Goal: Task Accomplishment & Management: Manage account settings

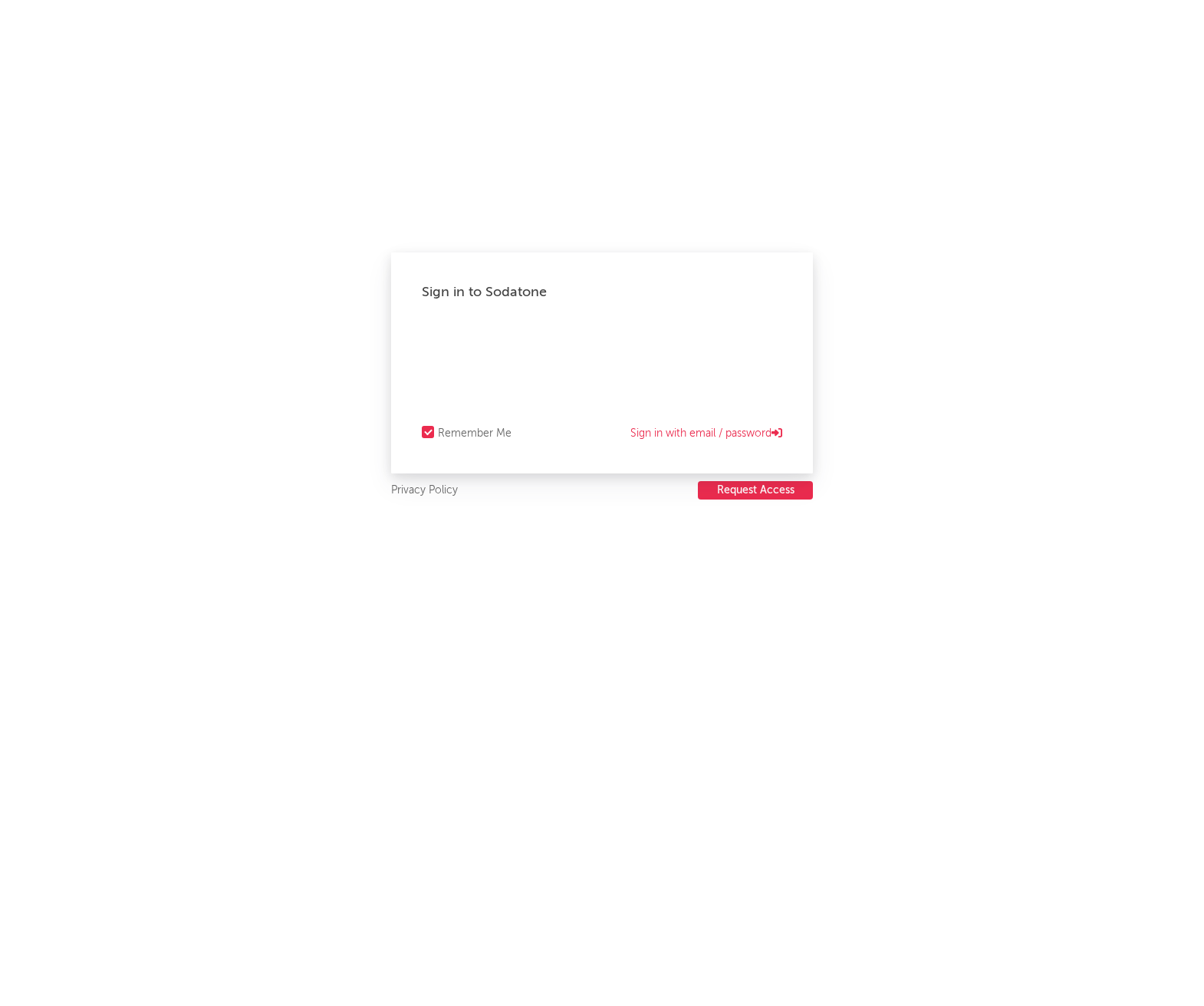
click at [756, 495] on button "Request Access" at bounding box center [755, 490] width 115 height 18
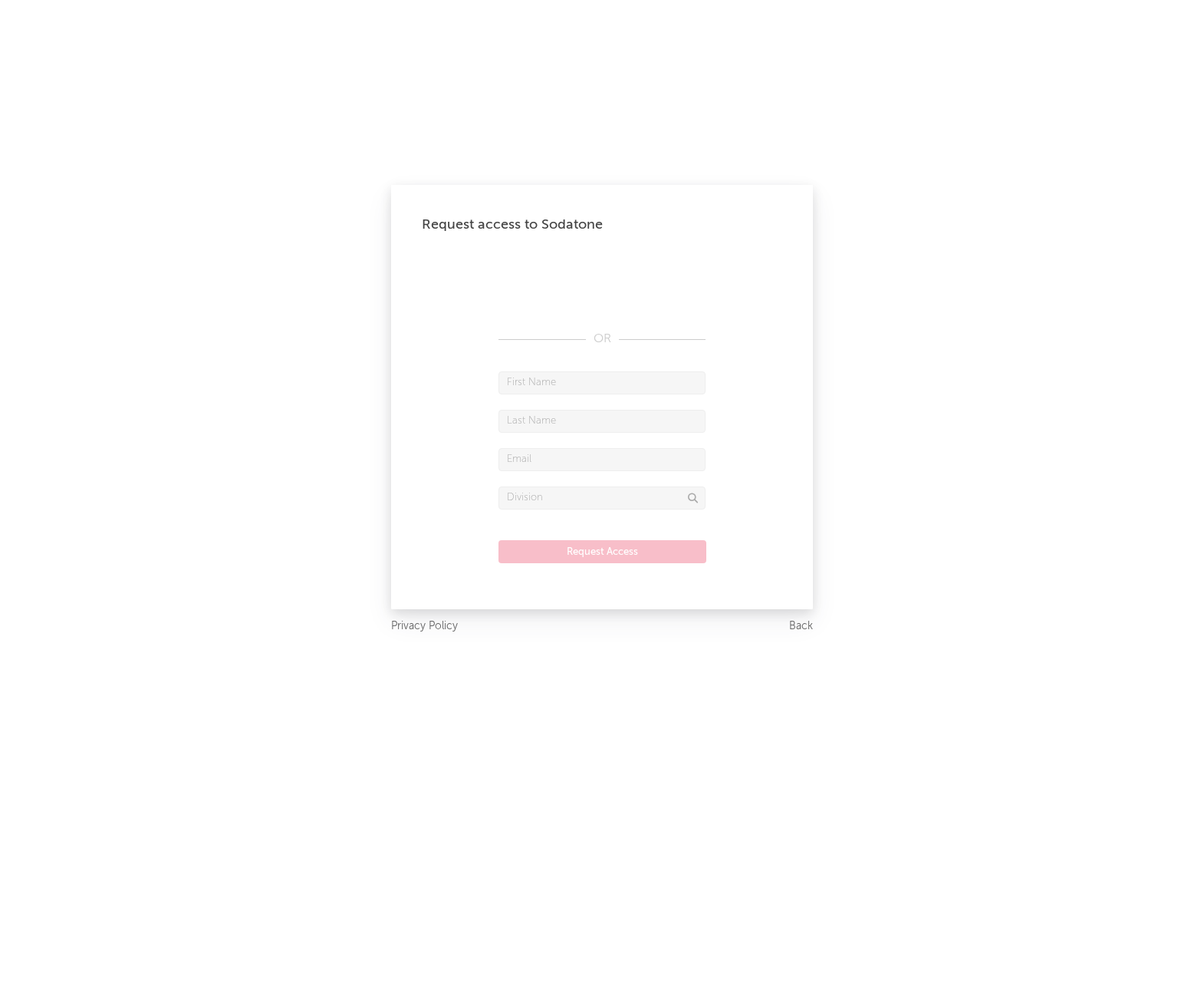
click at [759, 481] on form "Request Access" at bounding box center [602, 475] width 361 height 207
click at [501, 421] on input "text" at bounding box center [602, 421] width 207 height 23
click at [562, 469] on input "text" at bounding box center [602, 459] width 207 height 23
click at [558, 492] on input "text" at bounding box center [602, 497] width 207 height 23
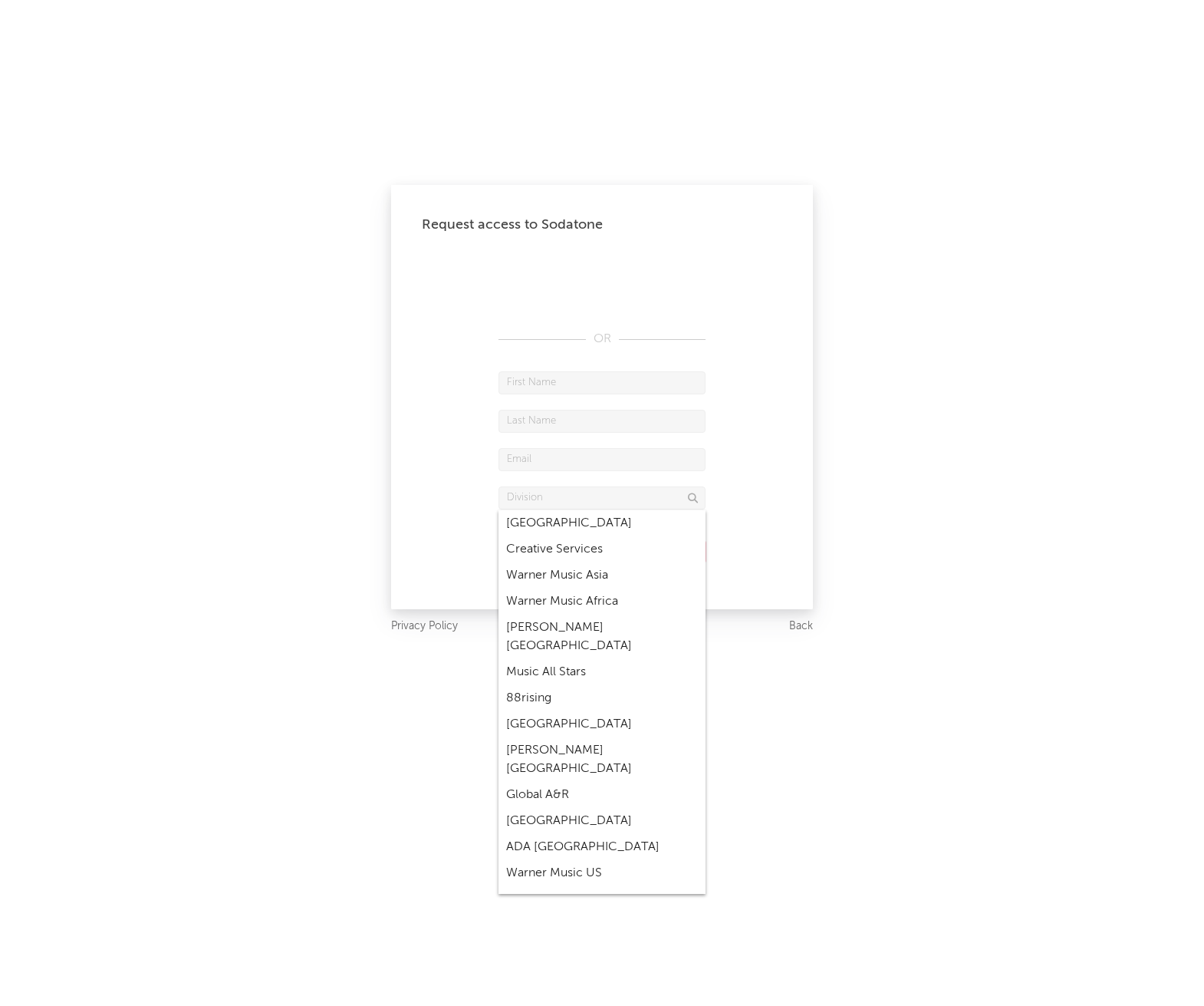
click at [800, 536] on div "Request access to Sodatone OR Request Access" at bounding box center [602, 397] width 422 height 424
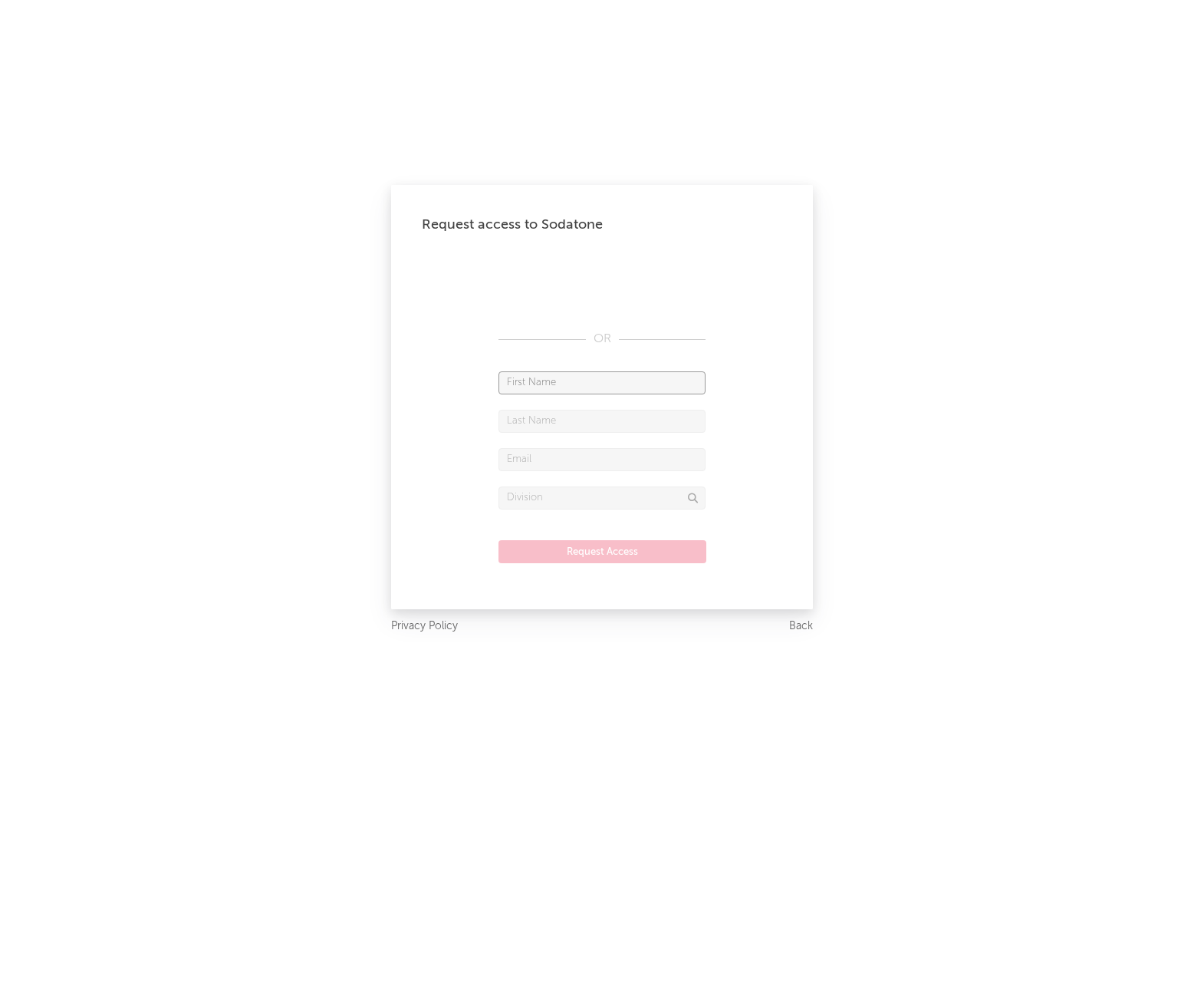
click at [541, 384] on input "text" at bounding box center [602, 383] width 207 height 23
click at [782, 442] on div "Request access to Sodatone OR Request Access" at bounding box center [602, 397] width 422 height 424
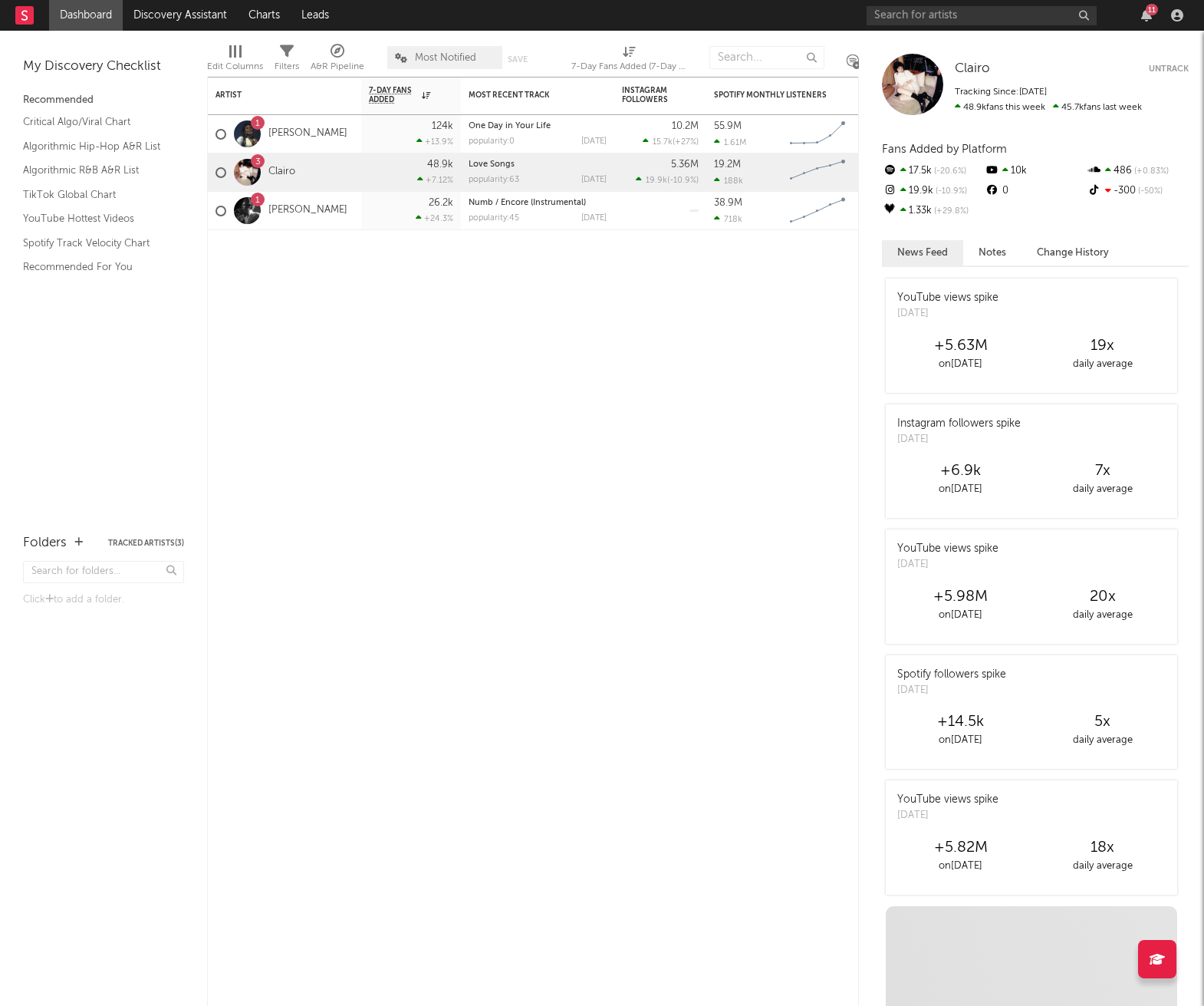
click at [1147, 24] on div "11" at bounding box center [1028, 15] width 322 height 31
click at [1155, 18] on div "11" at bounding box center [1146, 16] width 23 height 13
click at [1176, 14] on icon "button" at bounding box center [1177, 16] width 13 height 13
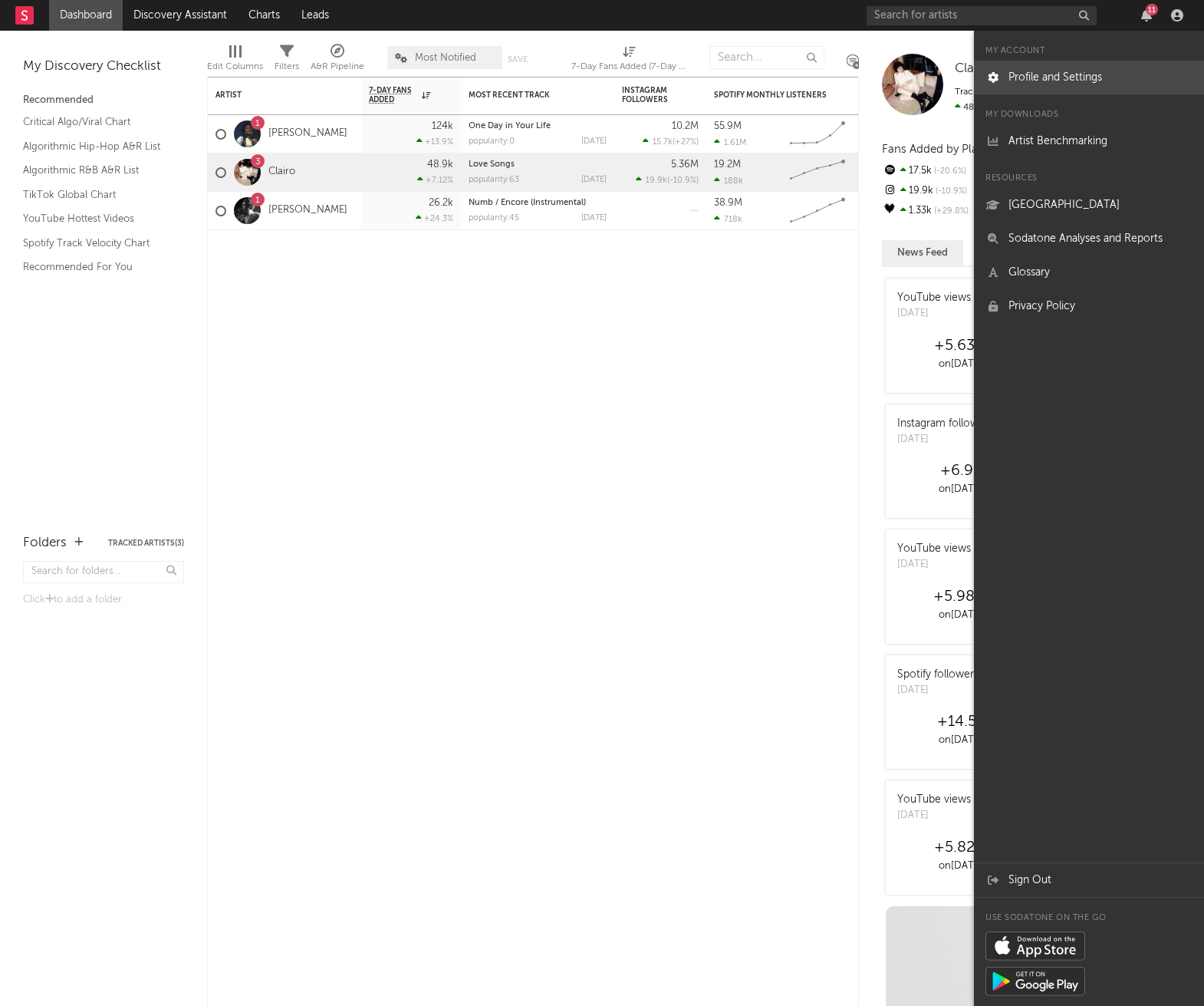
click at [1103, 68] on link "Profile and Settings" at bounding box center [1090, 77] width 230 height 34
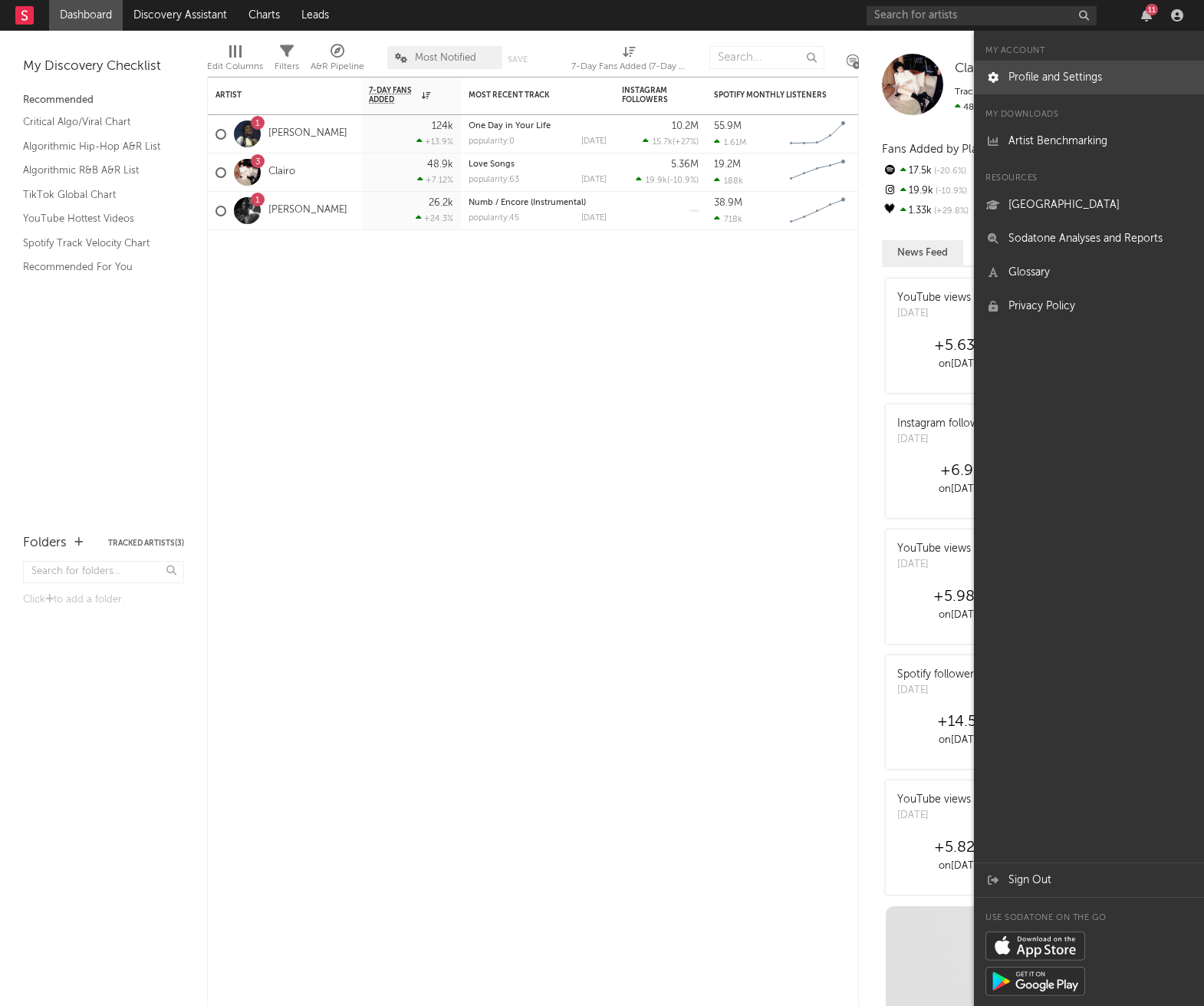
select select "tech"
select select "other"
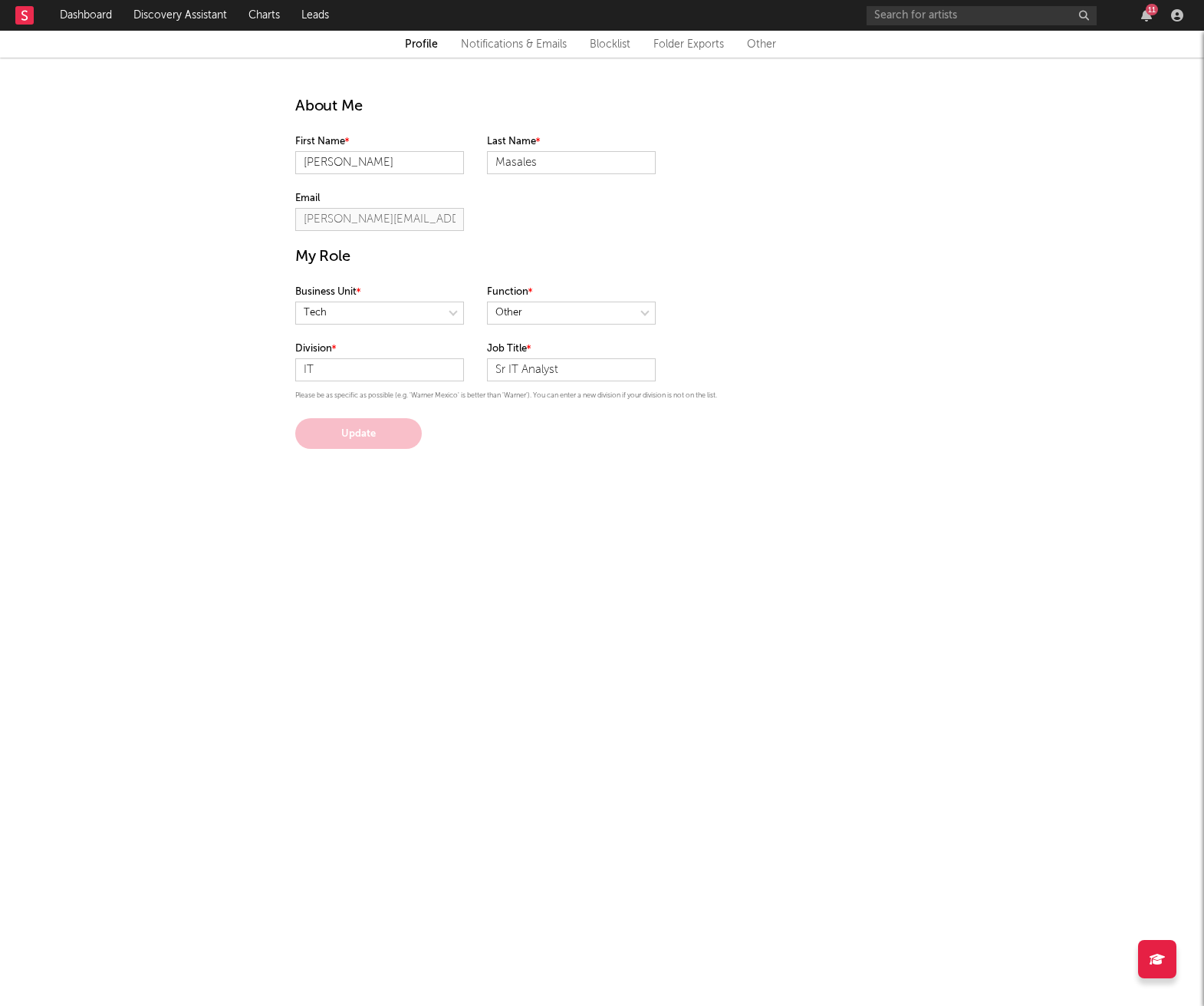
click at [526, 56] on div "Profile Notifications & Emails Blocklist Folder Exports Other" at bounding box center [602, 44] width 1204 height 27
click at [528, 50] on link "Notifications & Emails" at bounding box center [513, 44] width 106 height 18
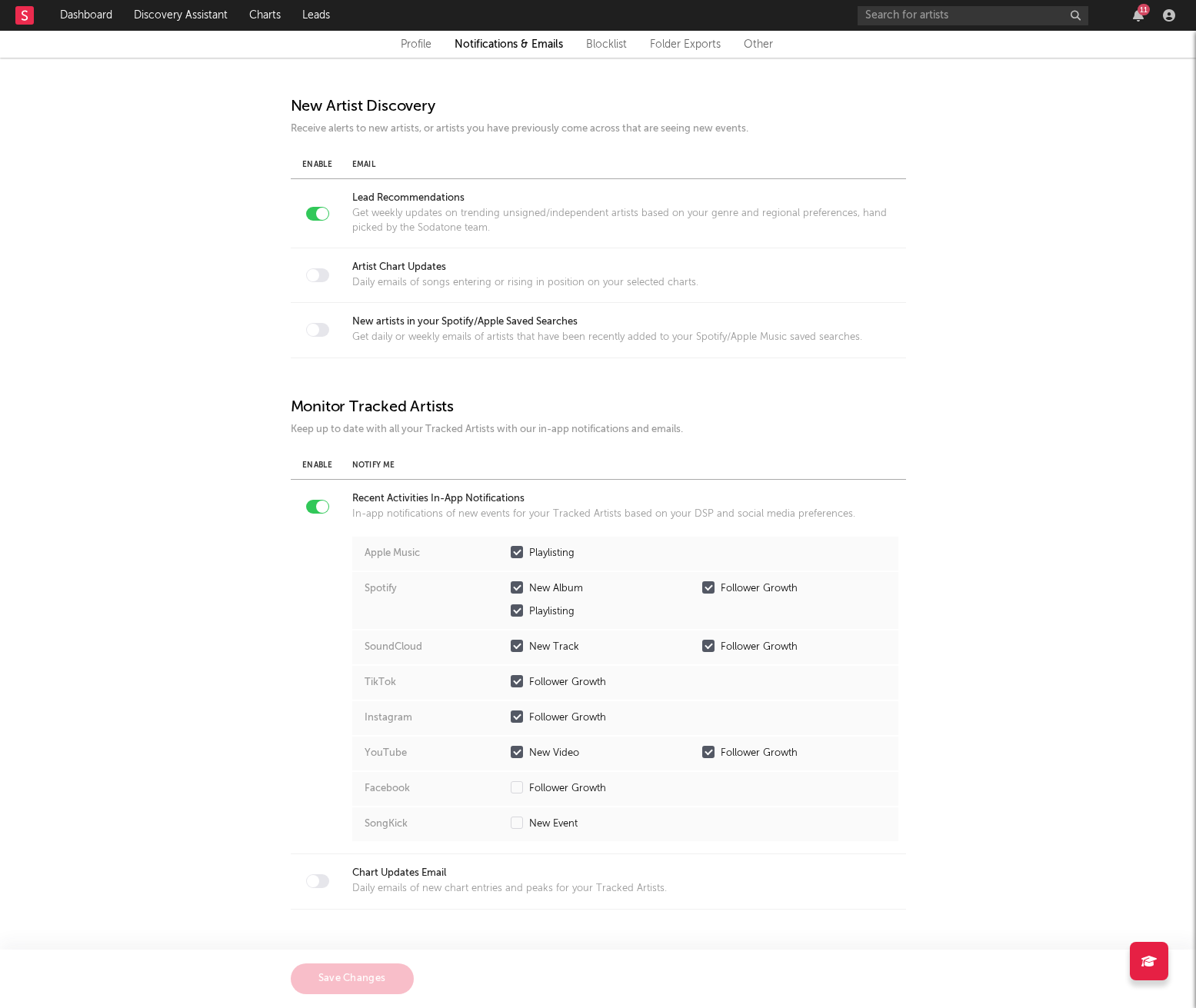
select select "tech"
select select "other"
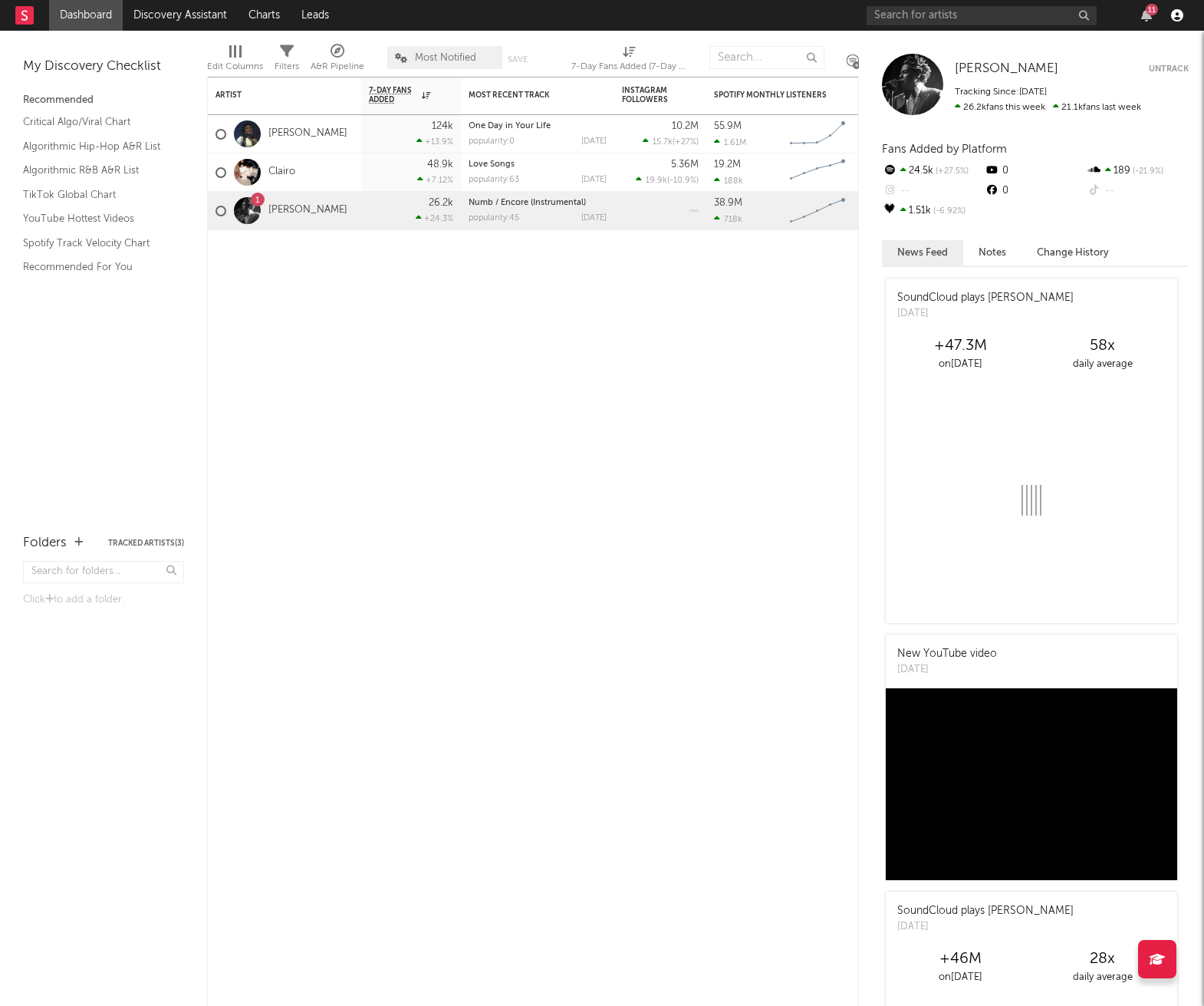
click at [1174, 14] on icon "button" at bounding box center [1177, 16] width 13 height 13
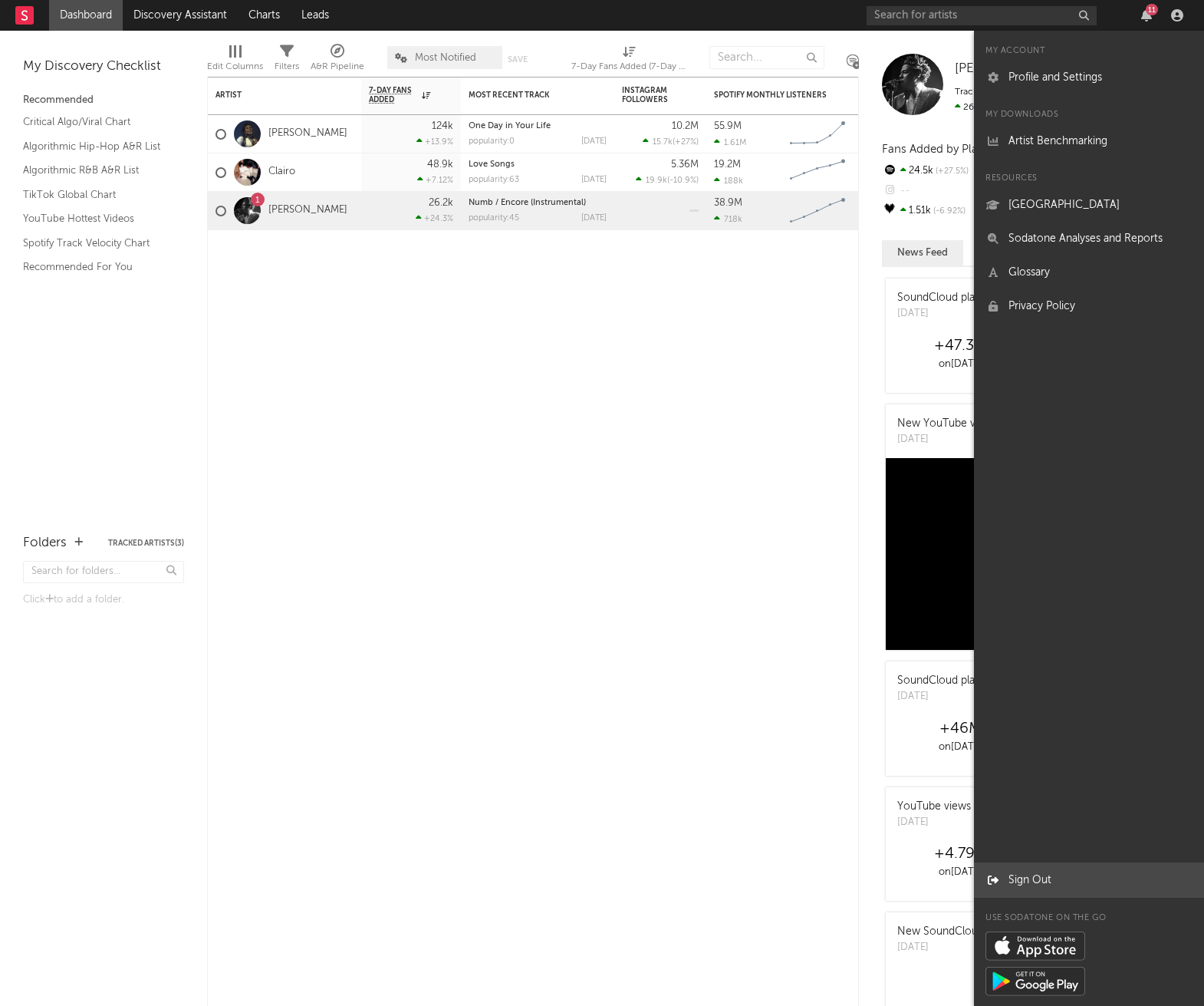
click at [1047, 879] on link "Sign Out" at bounding box center [1090, 880] width 230 height 34
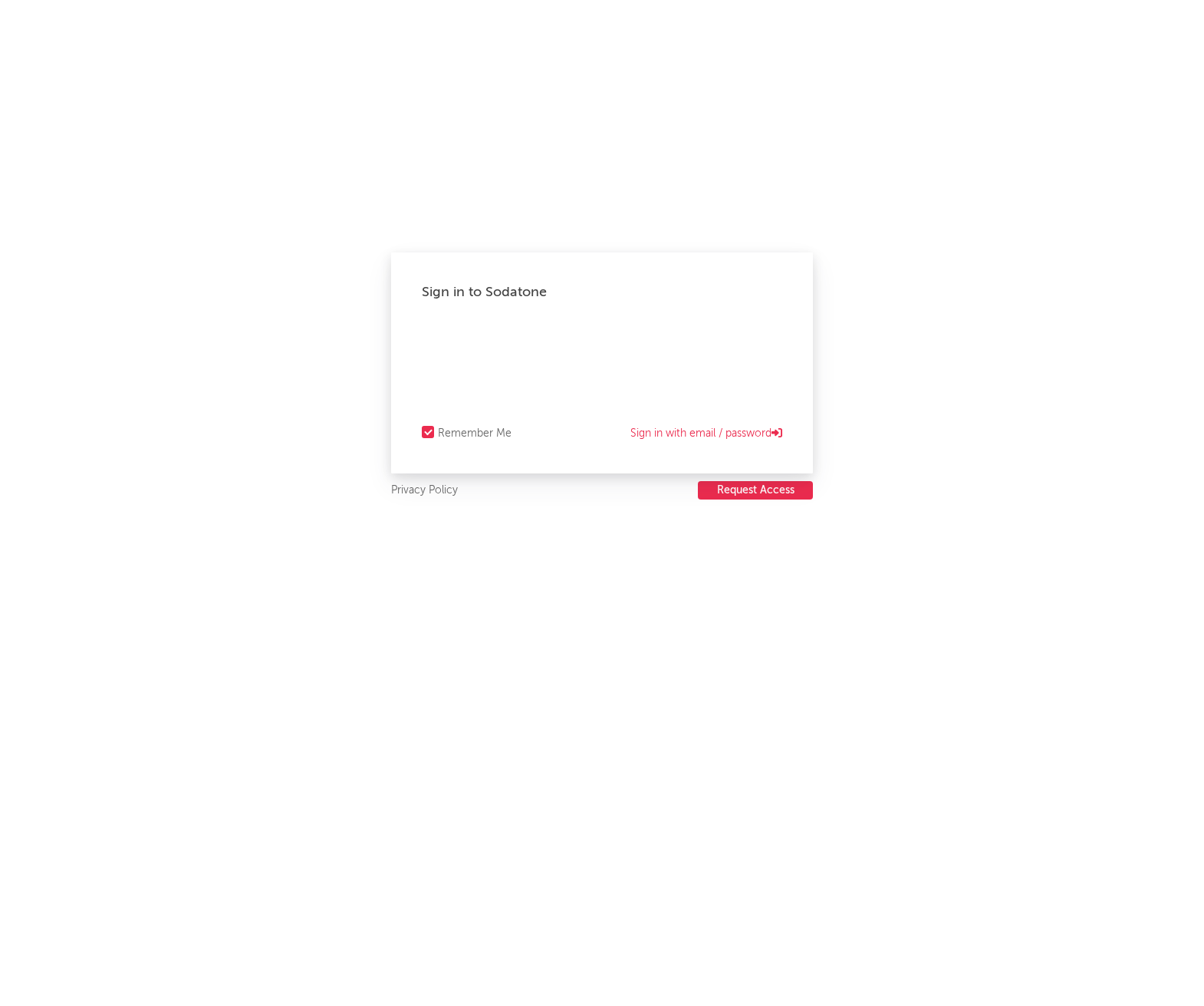
click at [723, 499] on button "Request Access" at bounding box center [755, 490] width 115 height 18
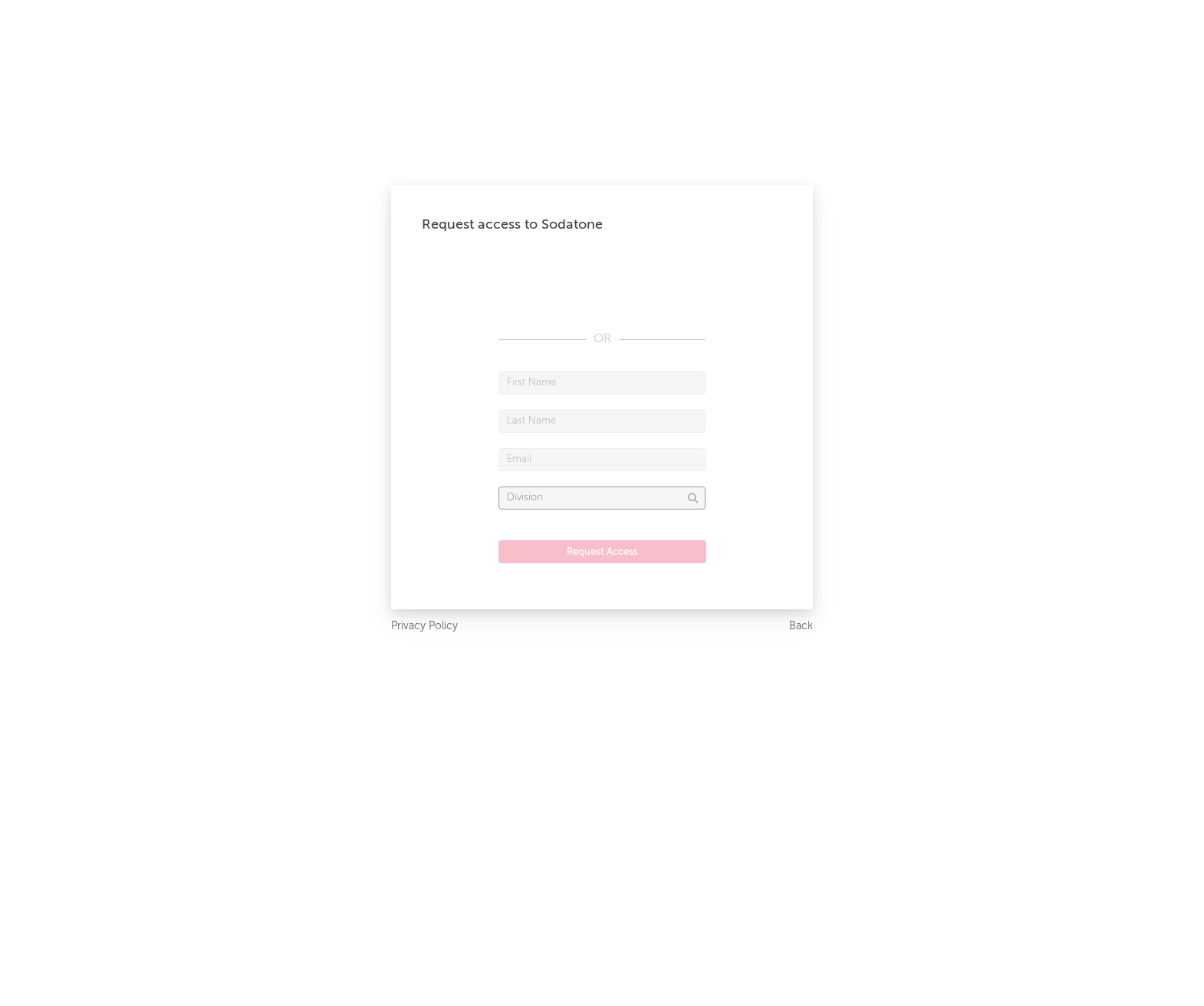
click at [589, 496] on input "text" at bounding box center [602, 497] width 207 height 23
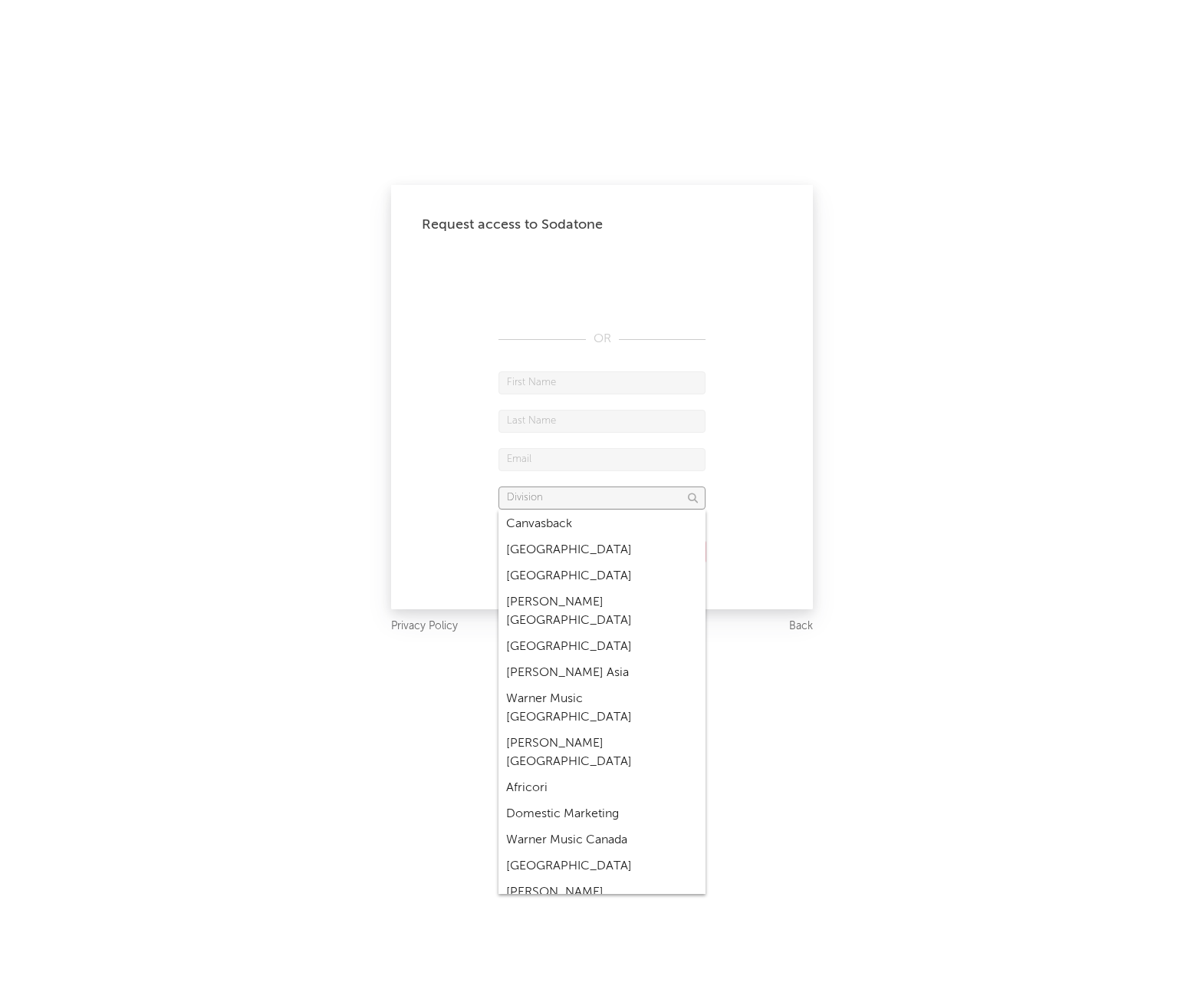
scroll to position [769, 0]
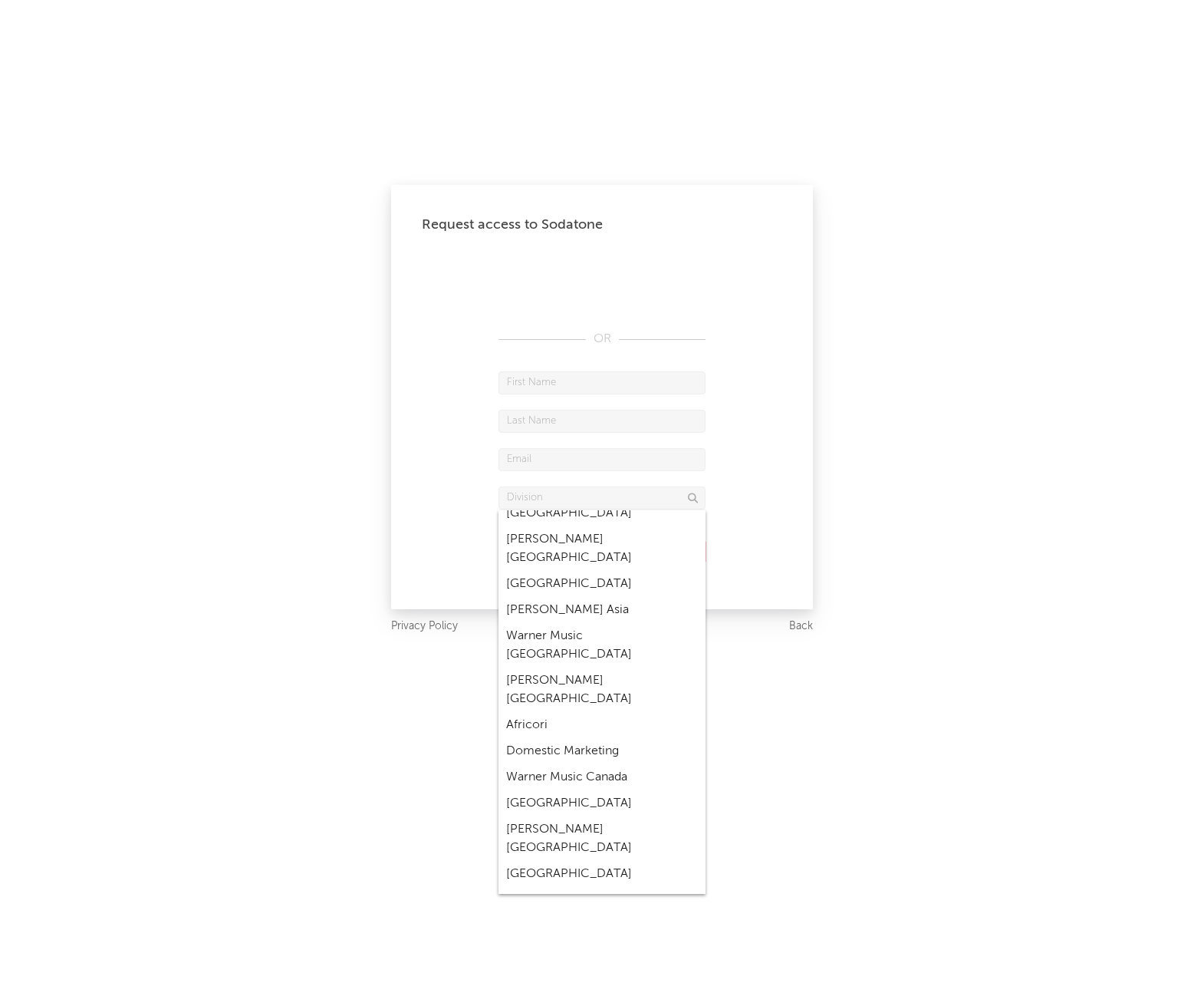
click at [575, 790] on div "Portugal" at bounding box center [602, 803] width 207 height 26
type input "Portugal"
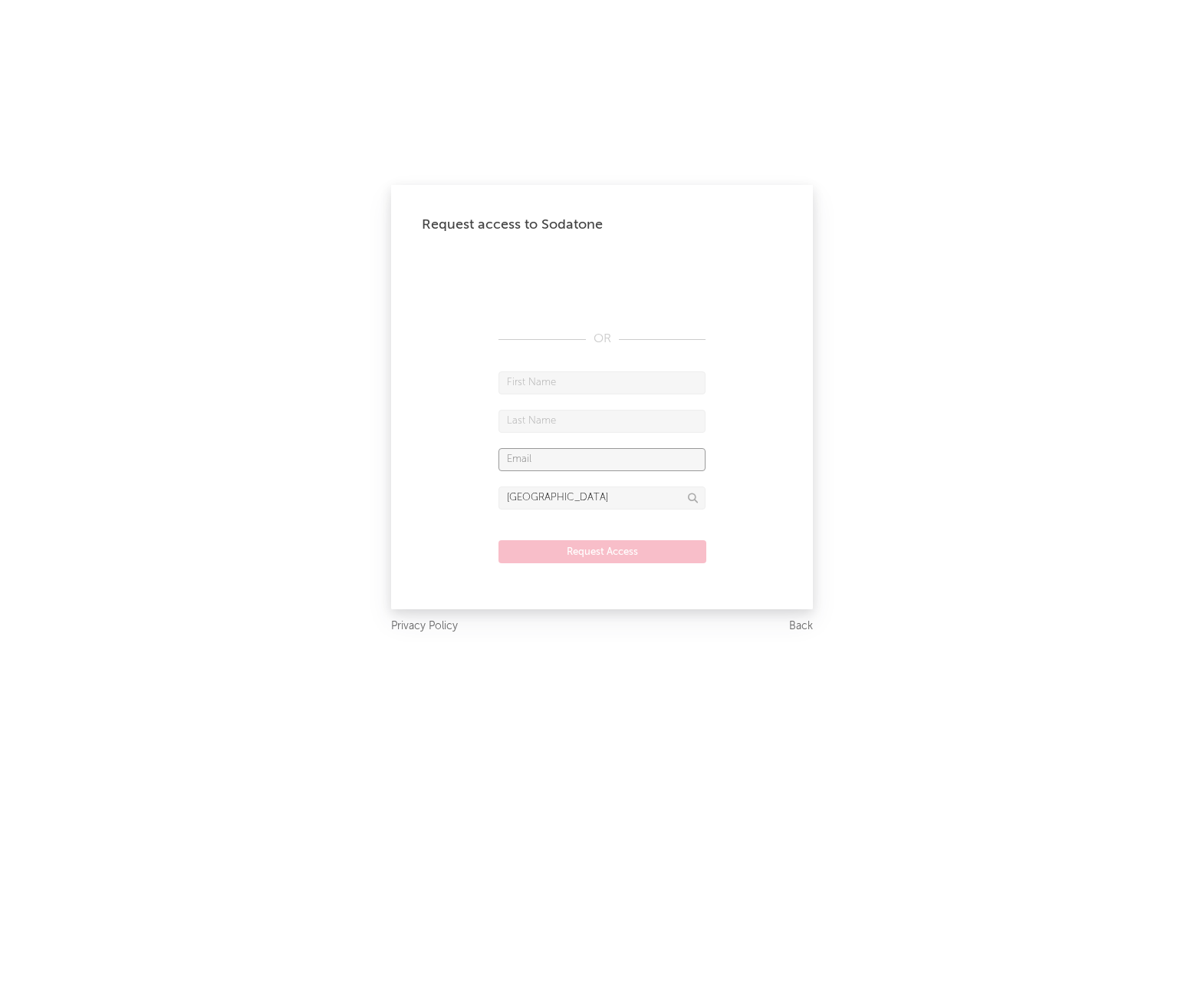
click at [574, 461] on input "text" at bounding box center [602, 459] width 207 height 23
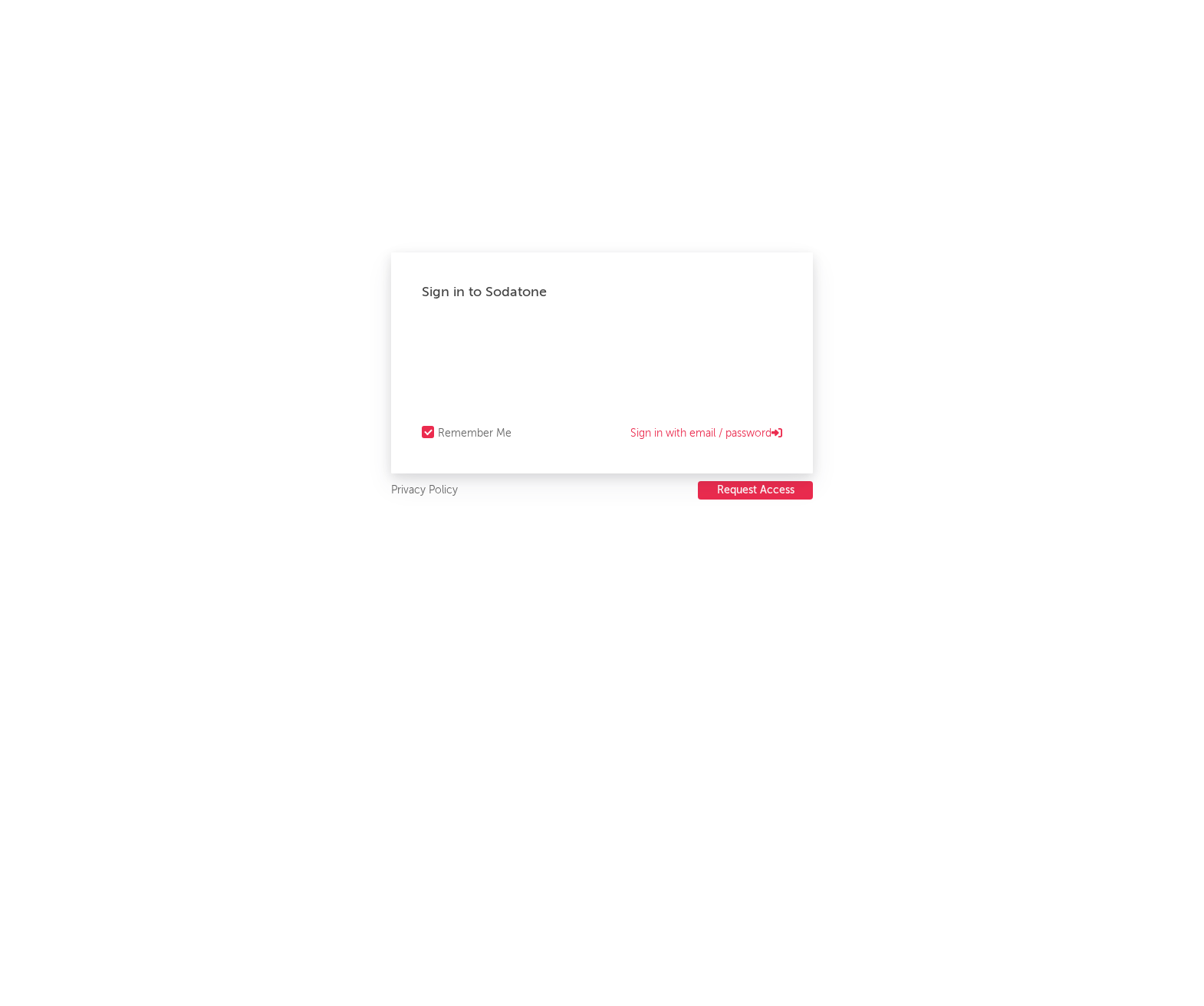
click at [776, 486] on button "Request Access" at bounding box center [755, 490] width 115 height 18
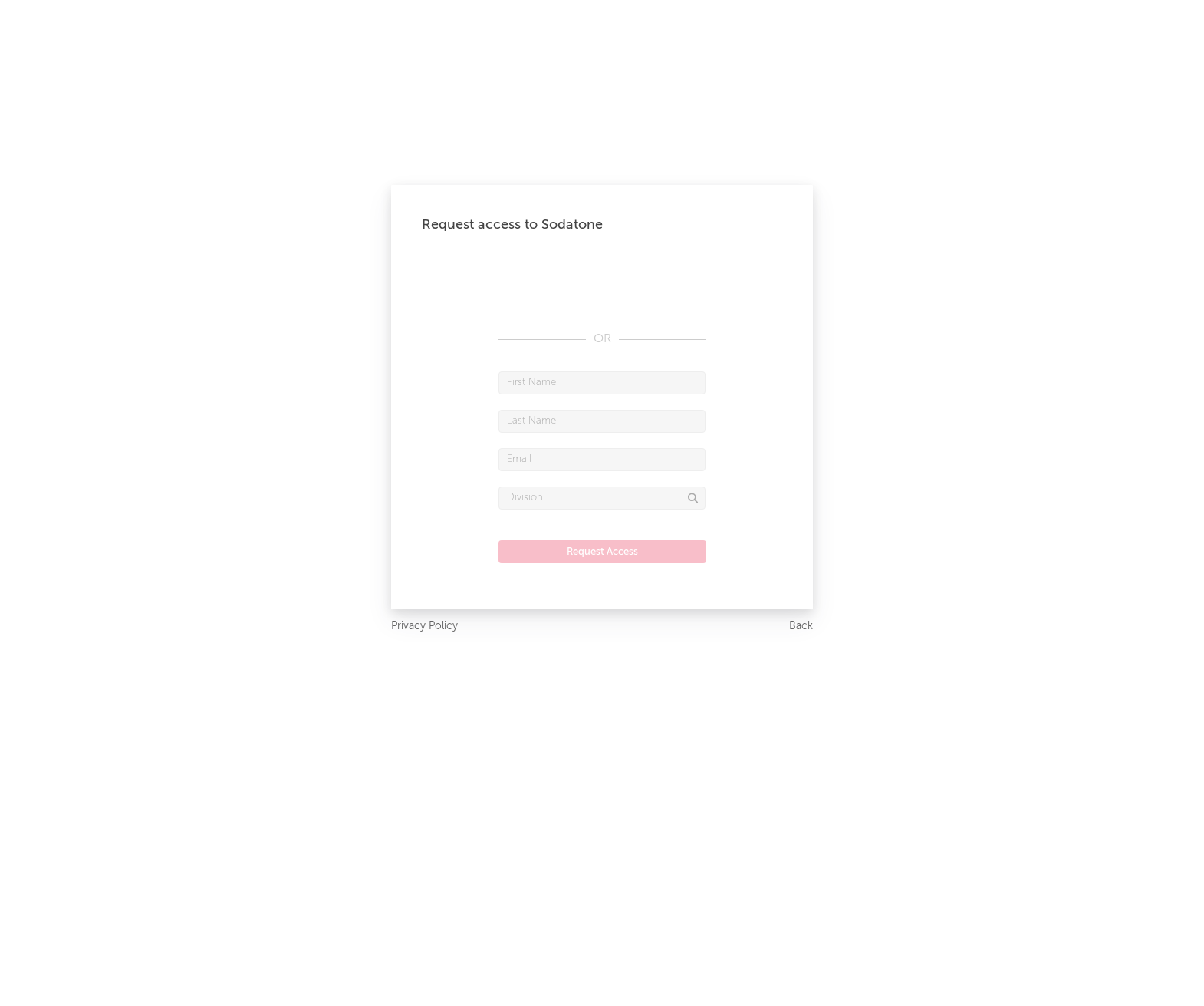
click at [867, 485] on div "Request access to Sodatone OR Request Access Privacy Policy Back" at bounding box center [602, 503] width 1204 height 1006
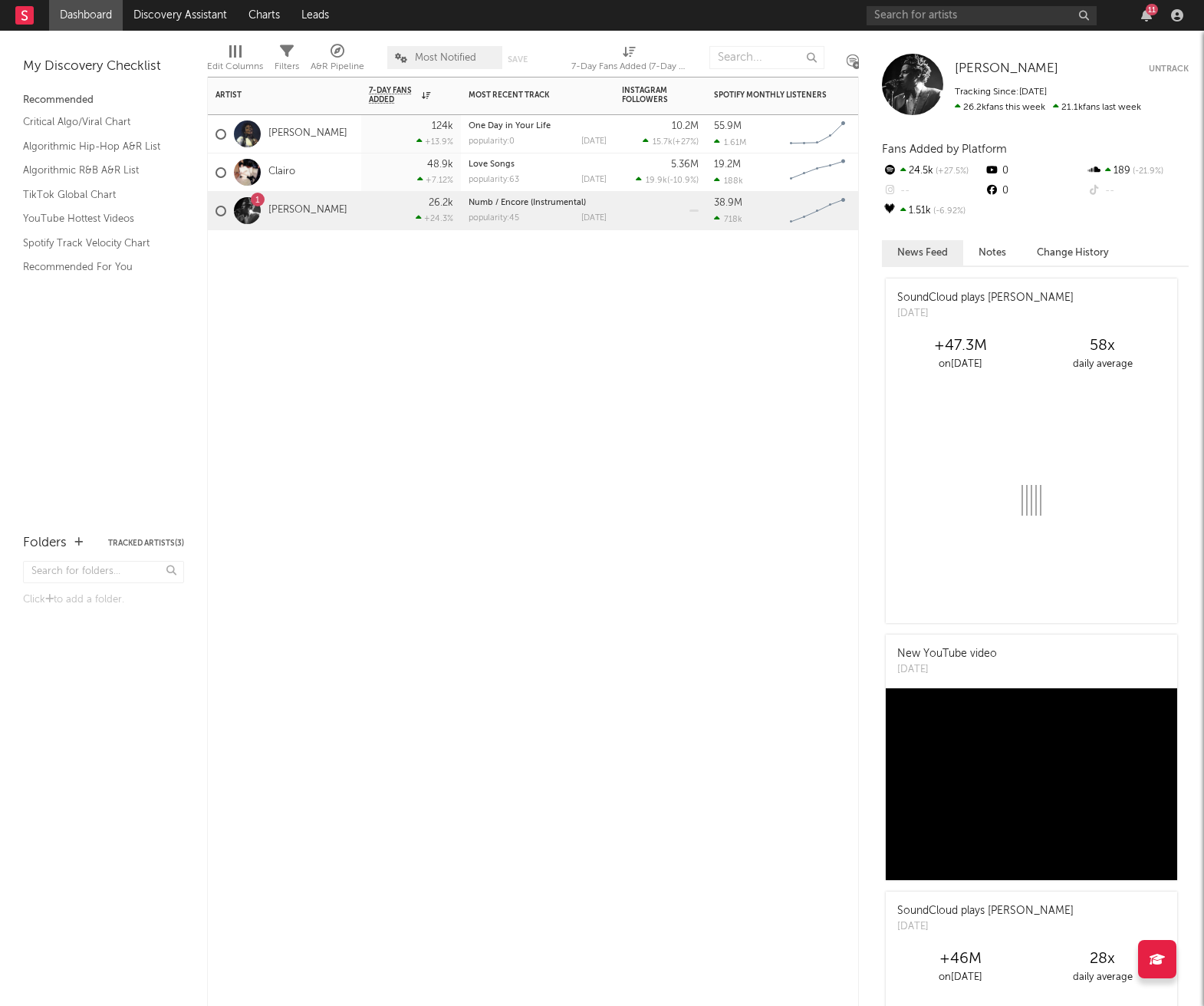
click at [807, 467] on div "Artist Notifications 7-Day Fans Added WoW % Change Most Recent Track Popularity…" at bounding box center [533, 541] width 652 height 929
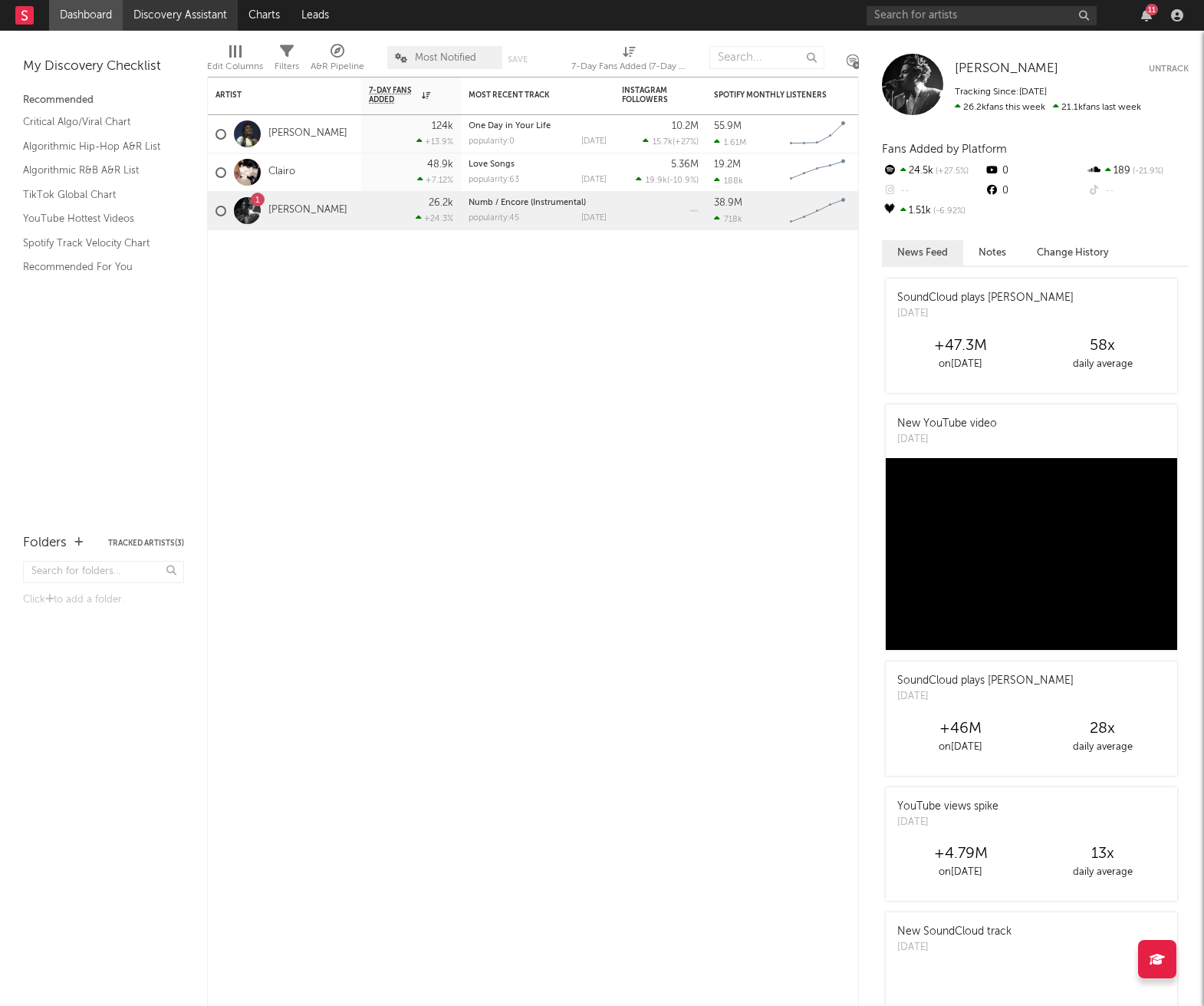
click at [133, 12] on link "Discovery Assistant" at bounding box center [180, 15] width 115 height 31
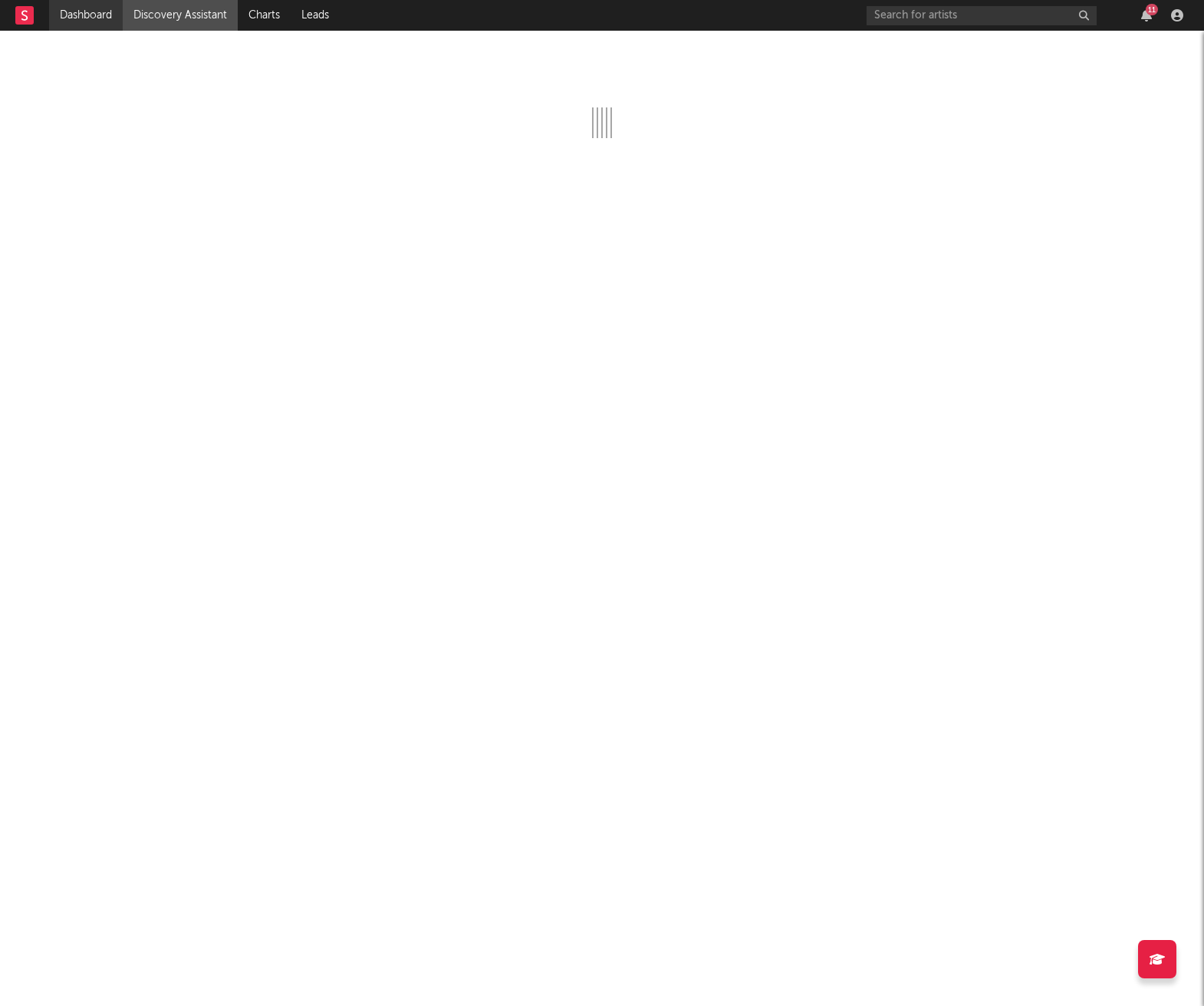
click at [82, 14] on link "Dashboard" at bounding box center [86, 15] width 74 height 31
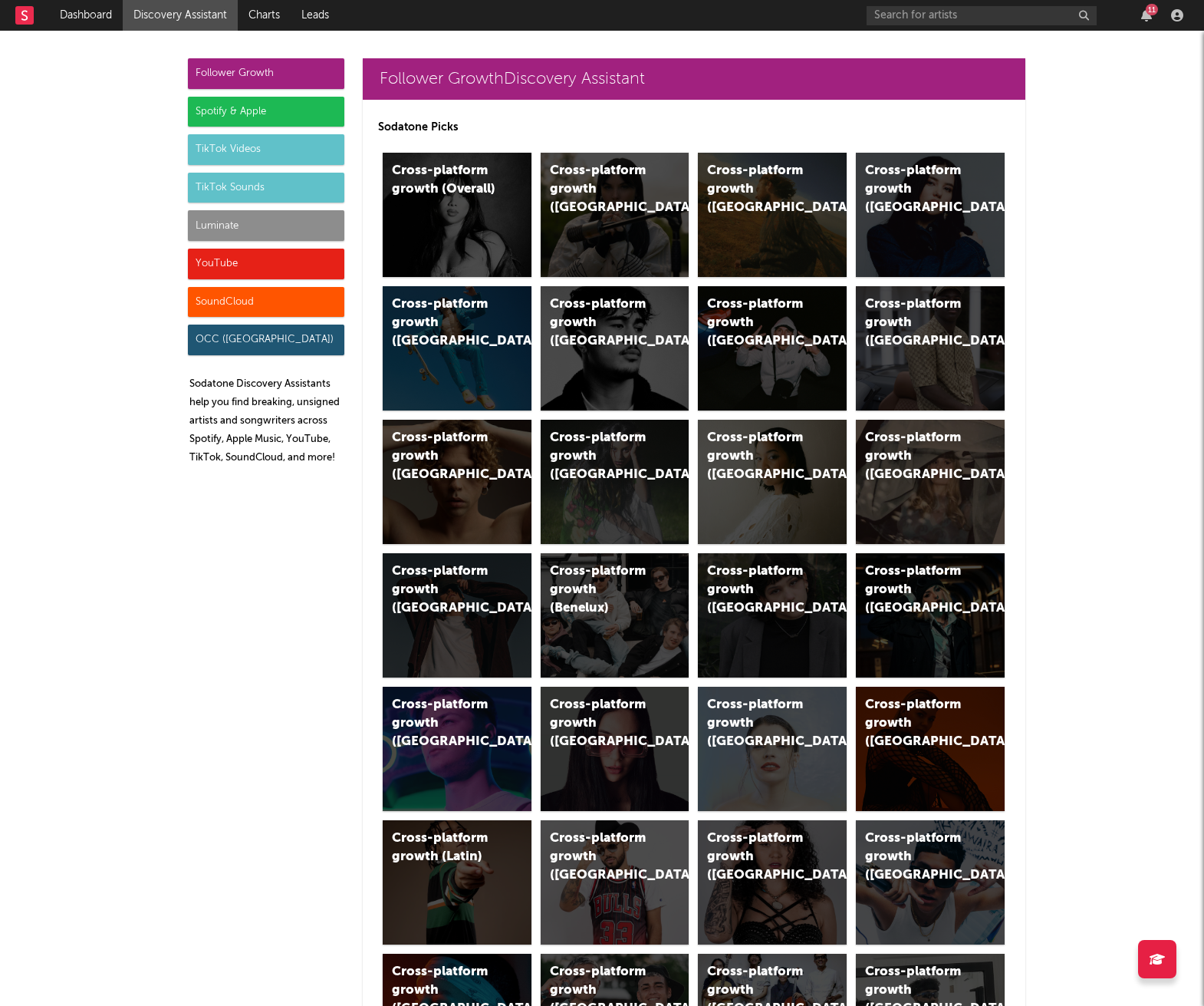
click at [1185, 19] on div at bounding box center [1177, 16] width 23 height 13
click at [1175, 17] on icon "button" at bounding box center [1177, 16] width 13 height 13
click at [1182, 5] on div "11" at bounding box center [1028, 15] width 322 height 31
click at [1177, 16] on icon "button" at bounding box center [1177, 16] width 13 height 13
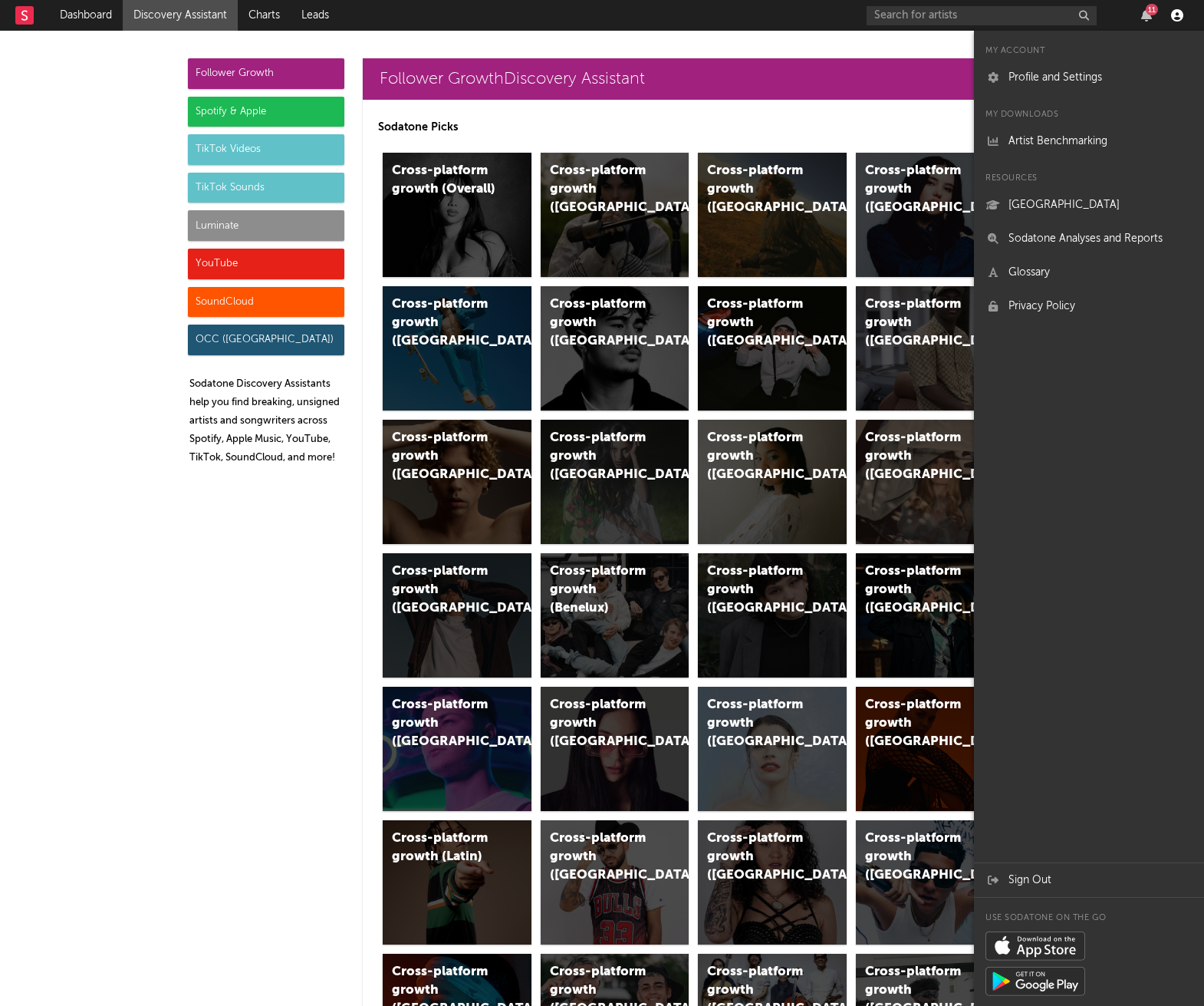
click at [1177, 16] on icon "button" at bounding box center [1177, 16] width 13 height 13
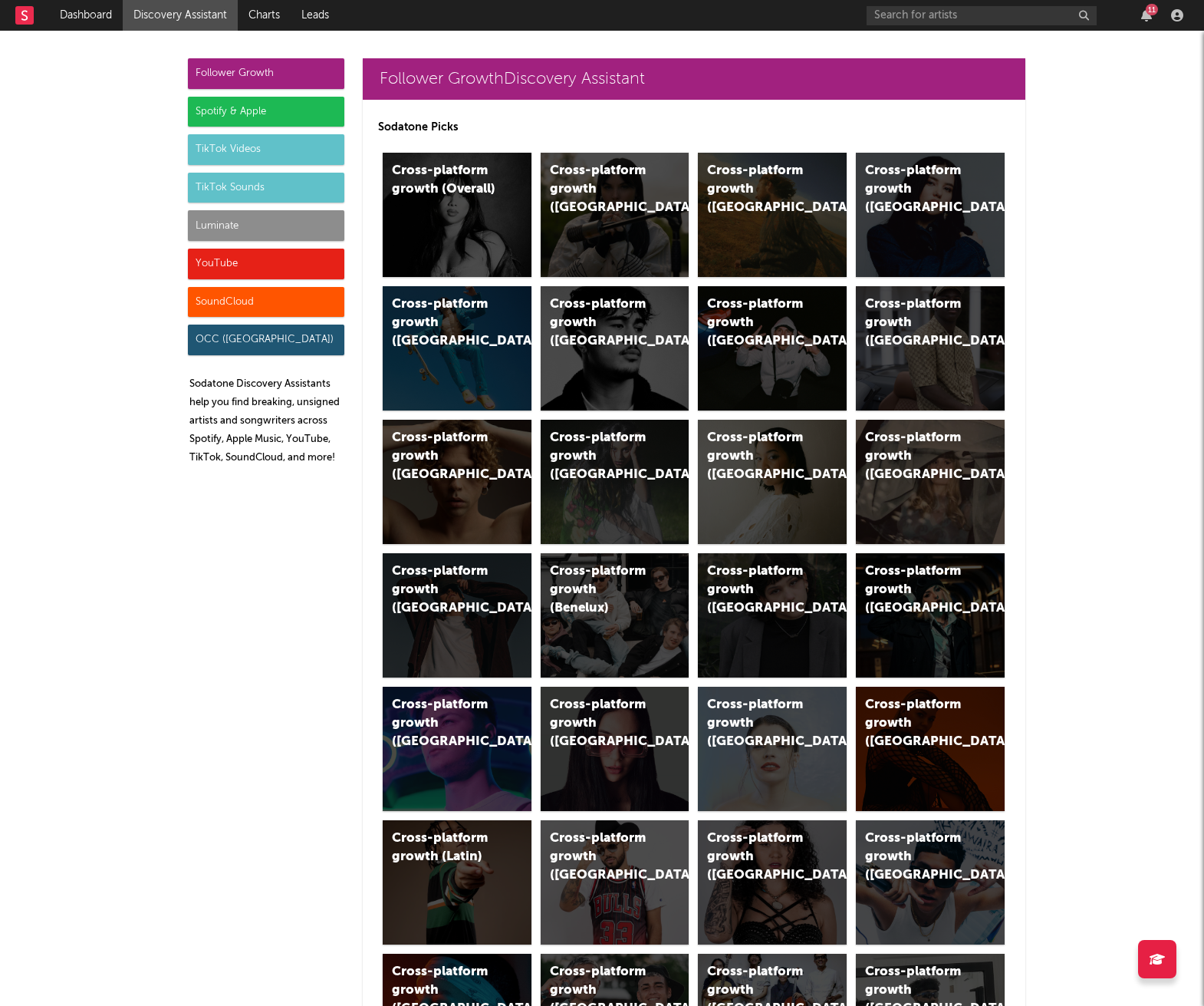
click at [267, 303] on div "SoundCloud" at bounding box center [267, 302] width 157 height 31
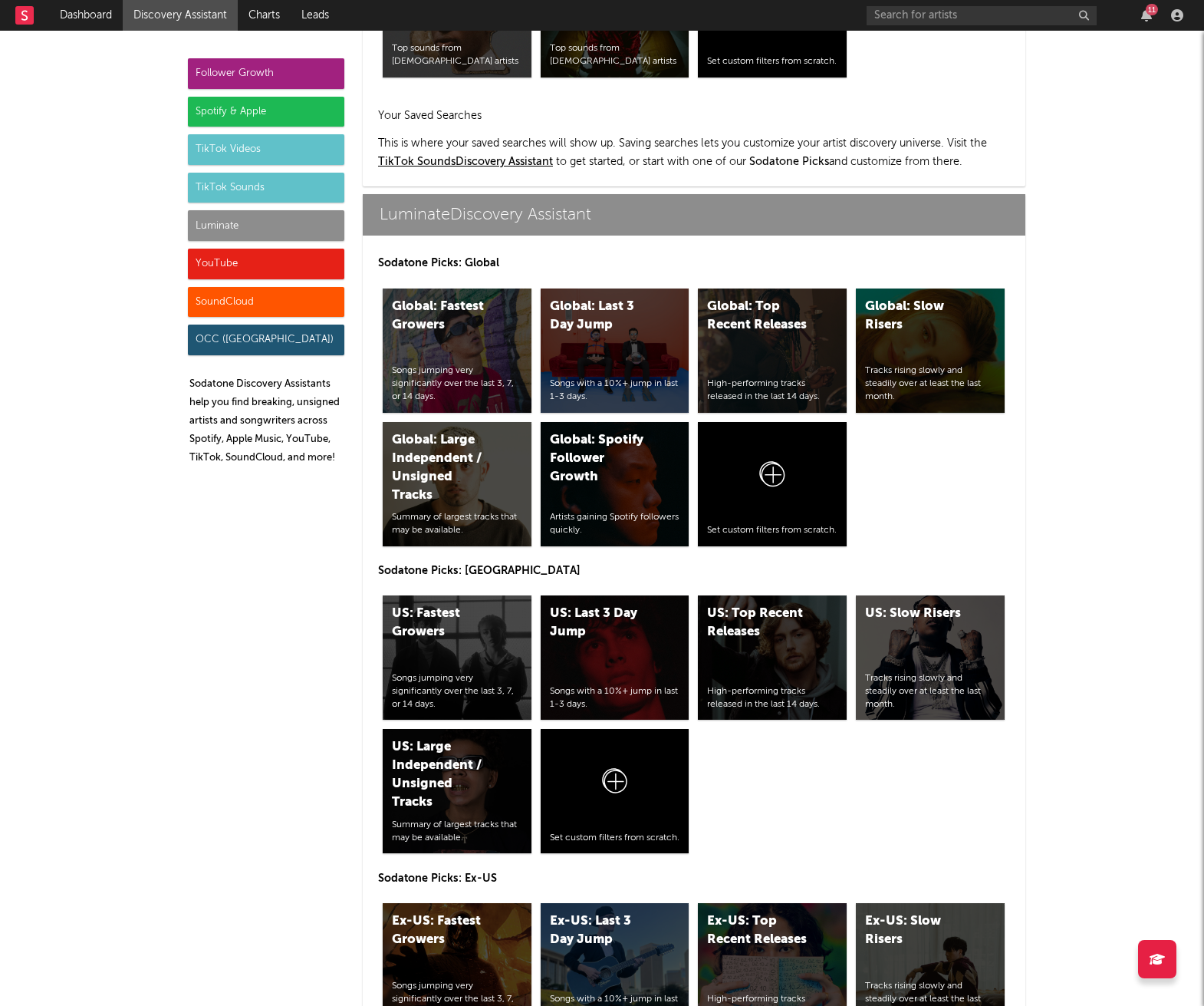
scroll to position [8825, 0]
